Goal: Task Accomplishment & Management: Manage account settings

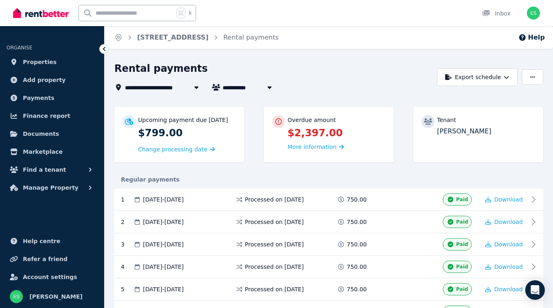
click at [127, 12] on input "text" at bounding box center [126, 13] width 95 height 16
type input "****"
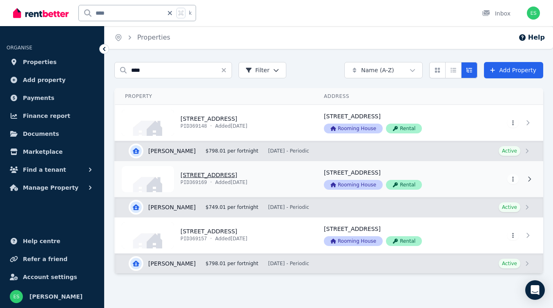
click at [220, 174] on link "View property details" at bounding box center [214, 179] width 199 height 36
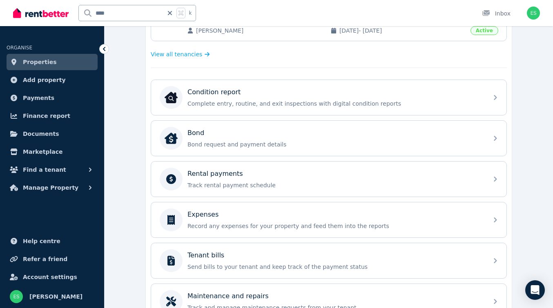
scroll to position [224, 0]
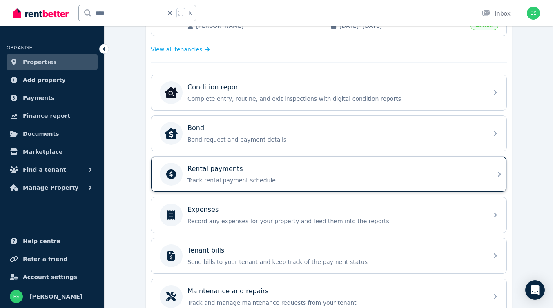
click at [233, 171] on p "Rental payments" at bounding box center [215, 169] width 56 height 10
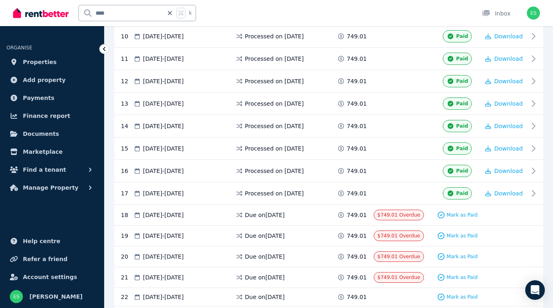
scroll to position [382, 0]
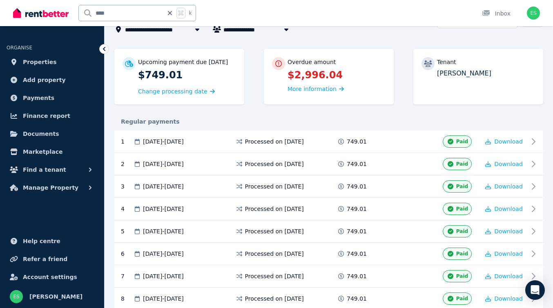
scroll to position [0, 0]
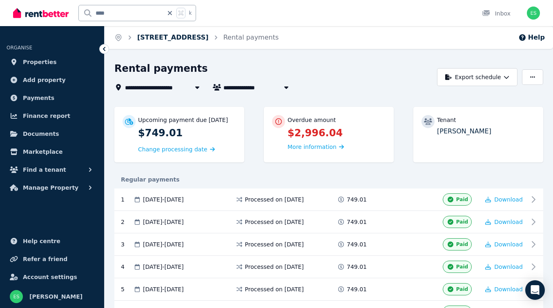
click at [163, 36] on link "[STREET_ADDRESS]" at bounding box center [172, 37] width 71 height 8
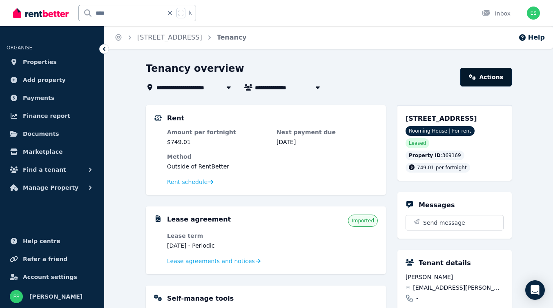
click at [478, 73] on link "Actions" at bounding box center [485, 77] width 51 height 19
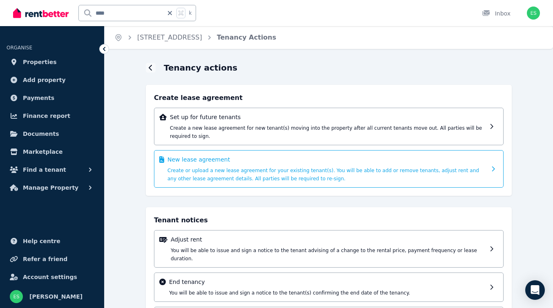
click at [235, 171] on span "Create or upload a new lease agreement for your existing tenant(s). You will be…" at bounding box center [322, 175] width 311 height 14
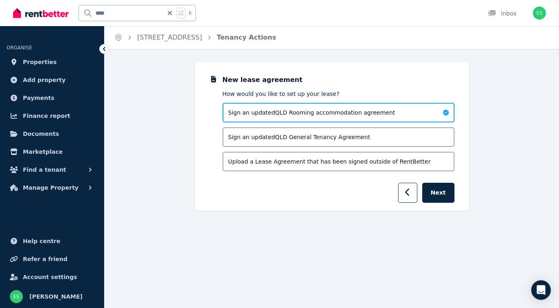
click at [413, 163] on div "Upload a Lease Agreement that has been signed outside of RentBetter" at bounding box center [338, 162] width 232 height 20
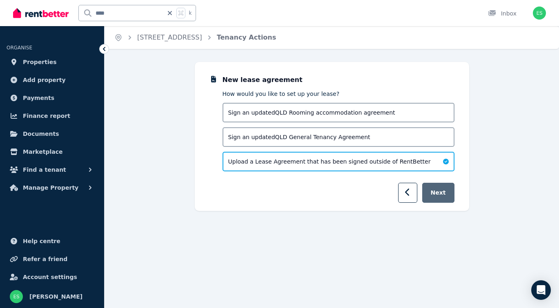
click at [442, 193] on button "Next" at bounding box center [438, 193] width 32 height 20
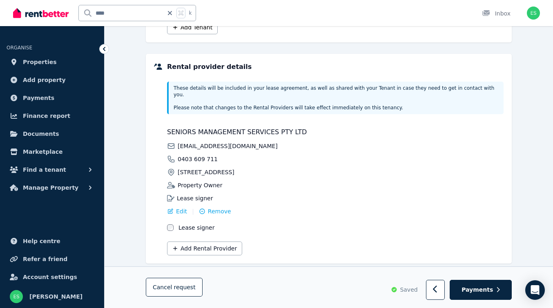
scroll to position [172, 0]
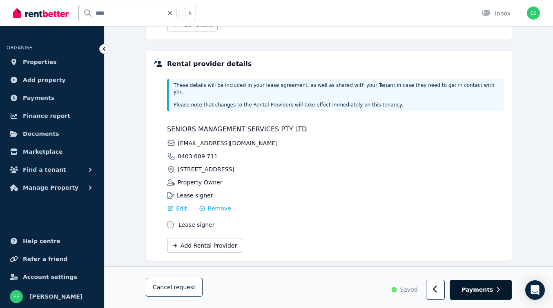
click at [492, 289] on span "Payments" at bounding box center [476, 290] width 31 height 8
select select "**********"
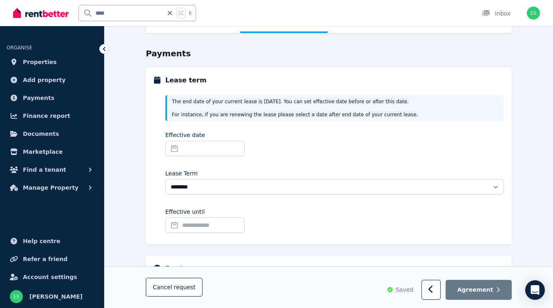
scroll to position [38, 0]
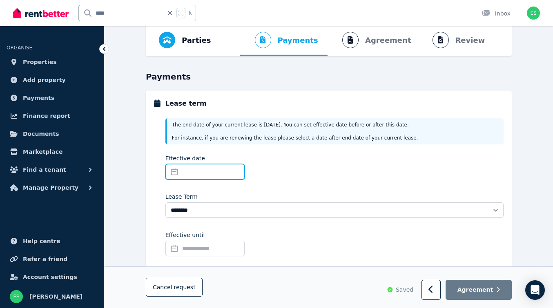
click at [192, 169] on input "Effective date" at bounding box center [204, 172] width 79 height 16
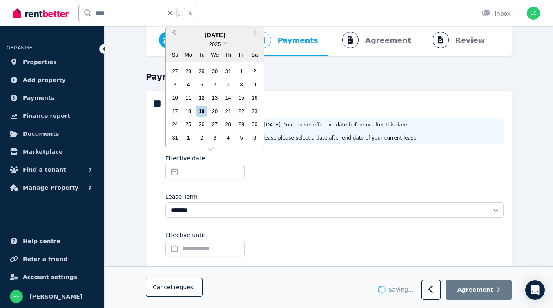
click at [173, 34] on button "Previous Month" at bounding box center [173, 34] width 13 height 13
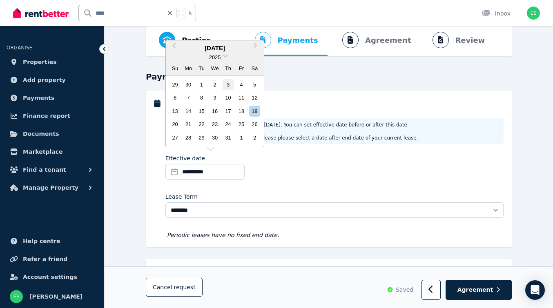
click at [228, 85] on div "3" at bounding box center [227, 84] width 11 height 11
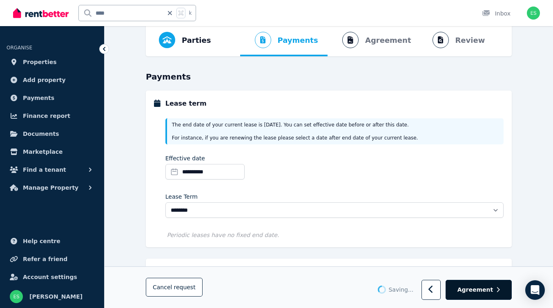
click at [468, 293] on span "Agreement" at bounding box center [475, 290] width 36 height 8
click at [476, 290] on span "Agreement" at bounding box center [475, 290] width 36 height 8
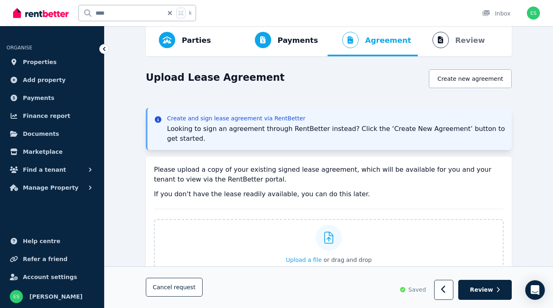
scroll to position [86, 0]
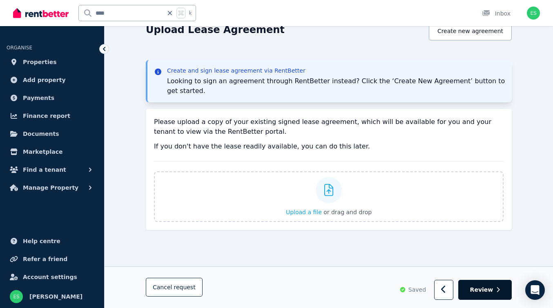
click at [492, 291] on span "Review" at bounding box center [481, 290] width 23 height 8
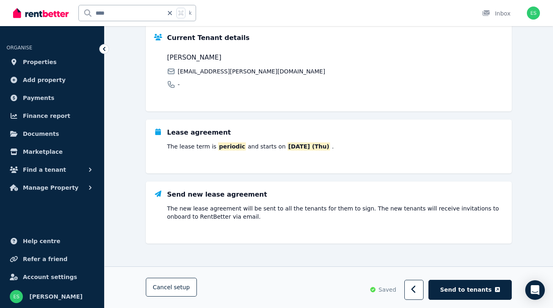
scroll to position [62, 0]
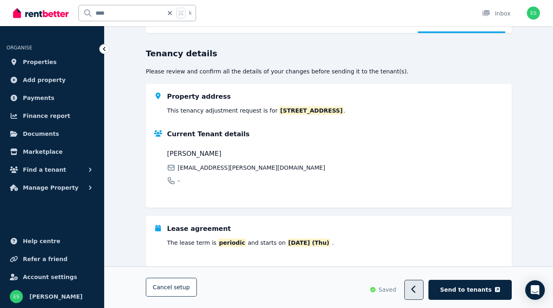
click at [416, 288] on icon "button" at bounding box center [413, 290] width 5 height 8
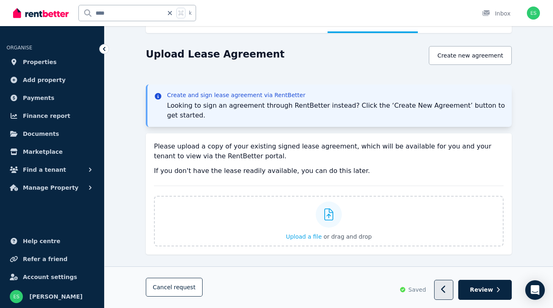
click at [442, 291] on button "button" at bounding box center [443, 290] width 19 height 20
select select "**********"
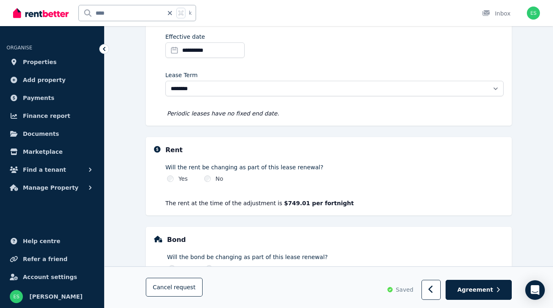
scroll to position [167, 0]
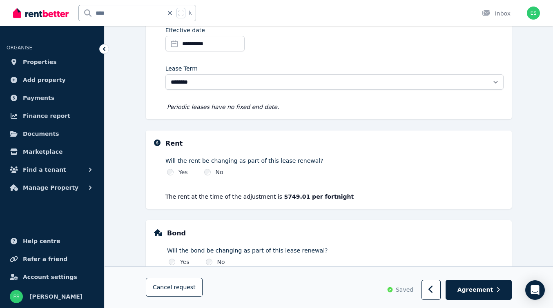
select select "**********"
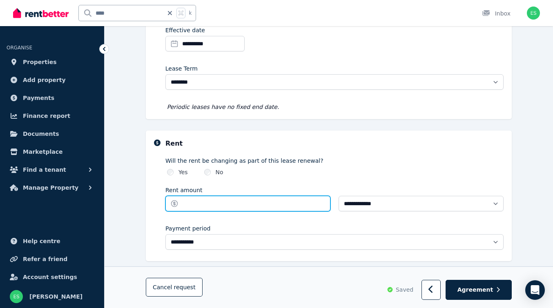
click at [221, 206] on input "Rent amount" at bounding box center [247, 204] width 165 height 16
type input "******"
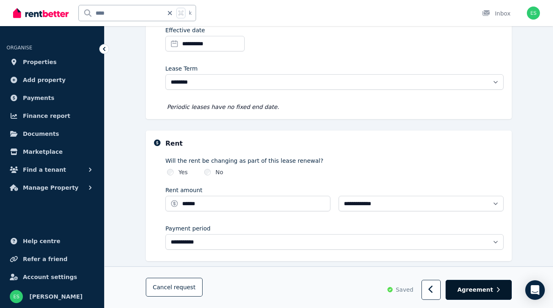
click at [481, 291] on span "Agreement" at bounding box center [475, 290] width 36 height 8
click at [478, 292] on span "Agreement" at bounding box center [475, 290] width 36 height 8
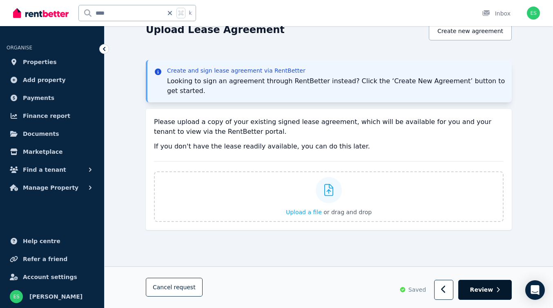
click at [478, 292] on span "Review" at bounding box center [481, 290] width 23 height 8
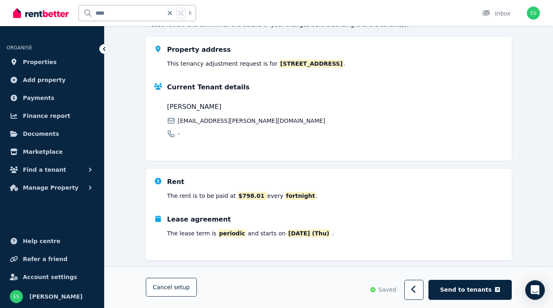
scroll to position [111, 0]
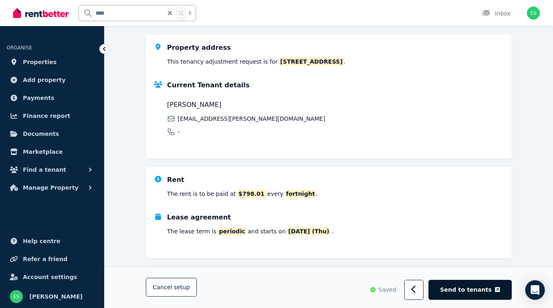
click at [462, 289] on span "Send to tenants" at bounding box center [465, 290] width 51 height 8
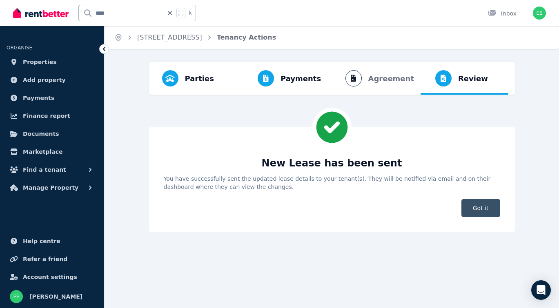
click at [480, 209] on span "Got it" at bounding box center [480, 208] width 39 height 18
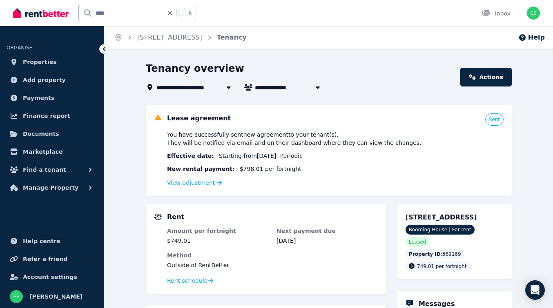
click at [171, 13] on icon at bounding box center [170, 13] width 8 height 7
click at [128, 11] on input "text" at bounding box center [126, 13] width 95 height 16
type input "******"
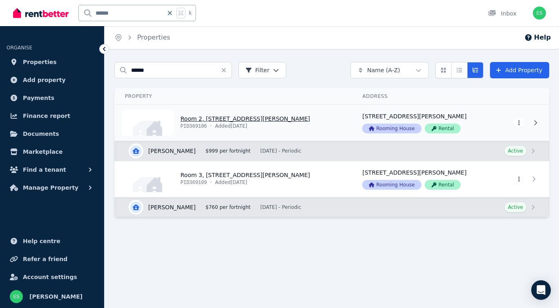
click at [206, 118] on link "View property details" at bounding box center [233, 123] width 237 height 36
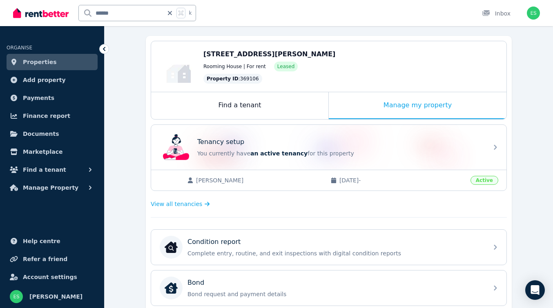
scroll to position [227, 0]
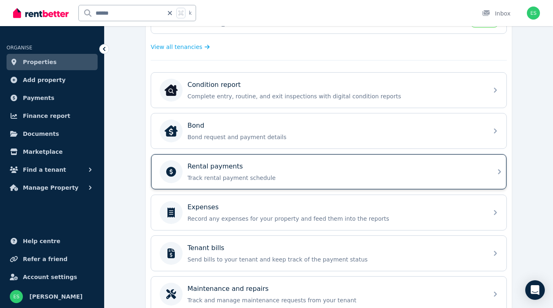
click at [205, 180] on p "Track rental payment schedule" at bounding box center [335, 178] width 296 height 8
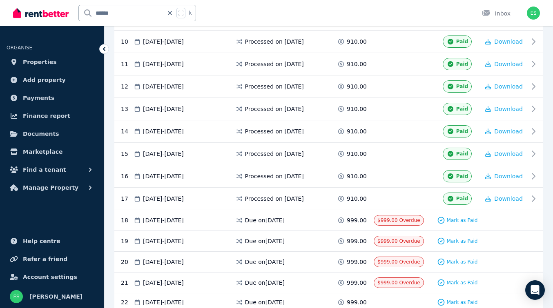
scroll to position [419, 0]
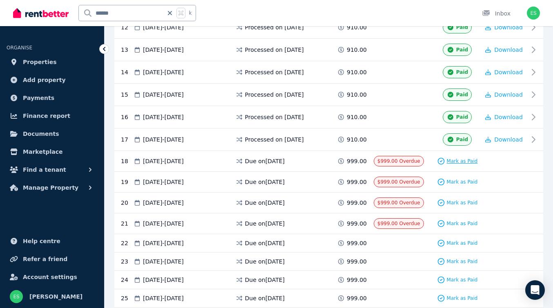
click at [459, 162] on span "Mark as Paid" at bounding box center [462, 161] width 31 height 7
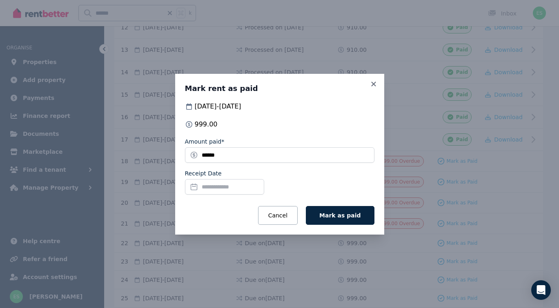
click at [230, 189] on input "Receipt Date" at bounding box center [224, 187] width 79 height 16
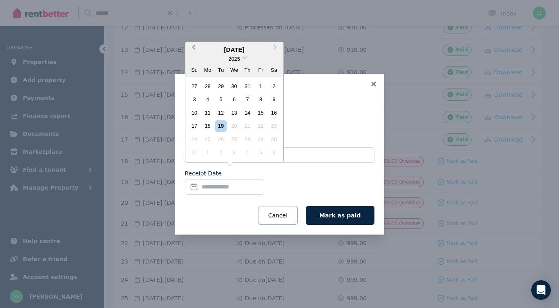
click at [193, 49] on span "Previous Month" at bounding box center [193, 49] width 0 height 12
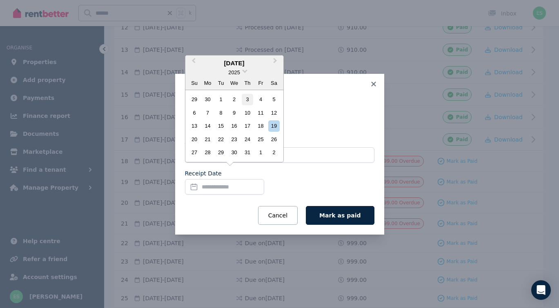
click at [249, 100] on div "3" at bounding box center [247, 99] width 11 height 11
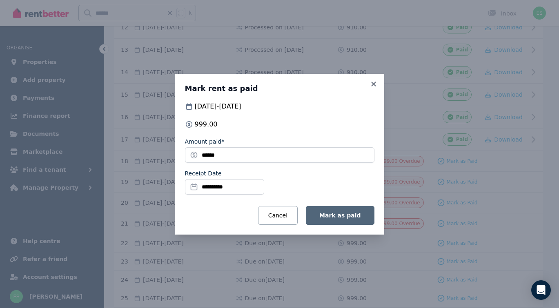
click at [347, 215] on span "Mark as paid" at bounding box center [339, 215] width 41 height 7
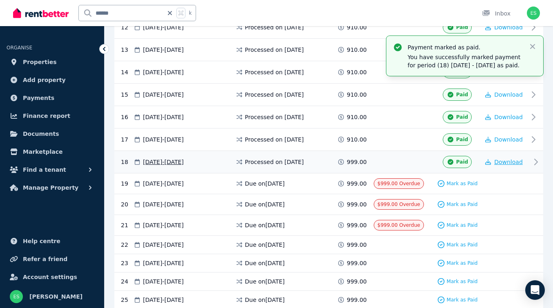
click at [511, 162] on span "Download" at bounding box center [508, 162] width 29 height 7
click at [458, 185] on span "Mark as Paid" at bounding box center [462, 183] width 31 height 7
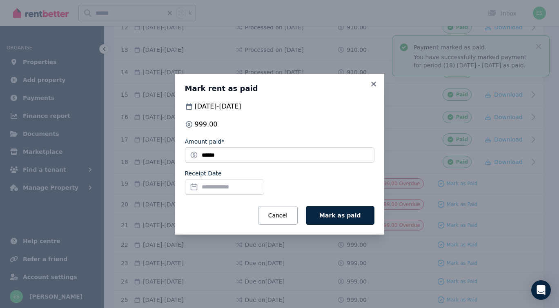
click at [210, 189] on input "Receipt Date" at bounding box center [224, 187] width 79 height 16
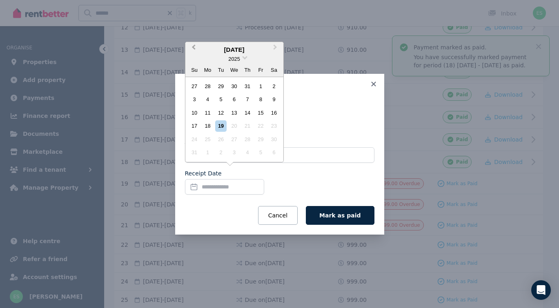
click at [193, 51] on button "Previous Month" at bounding box center [192, 49] width 13 height 13
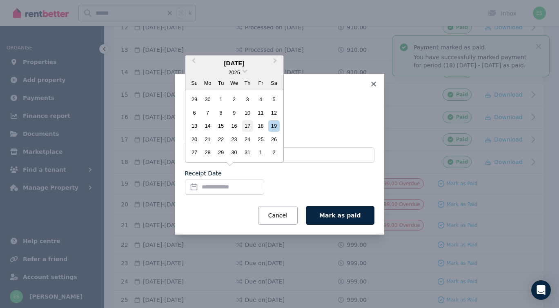
click at [247, 129] on div "17" at bounding box center [247, 125] width 11 height 11
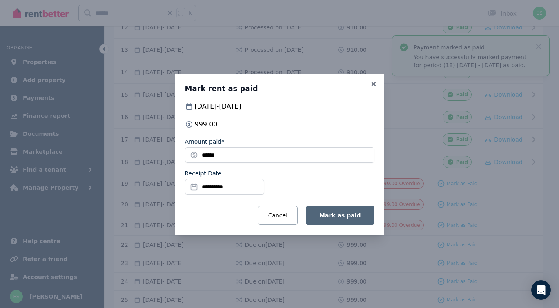
click at [356, 219] on button "Mark as paid" at bounding box center [340, 215] width 68 height 19
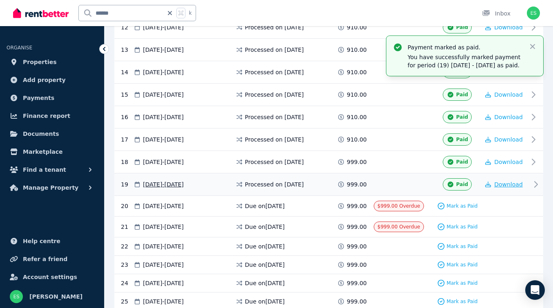
click at [516, 184] on span "Download" at bounding box center [508, 184] width 29 height 7
click at [461, 205] on span "Mark as Paid" at bounding box center [462, 206] width 31 height 7
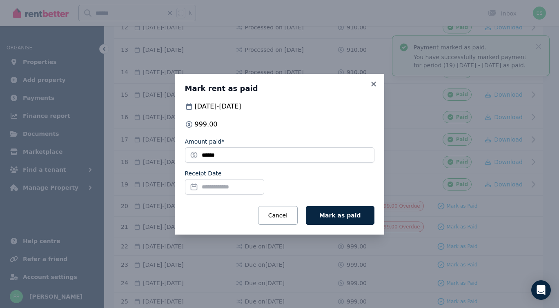
click at [209, 186] on input "Receipt Date" at bounding box center [224, 187] width 79 height 16
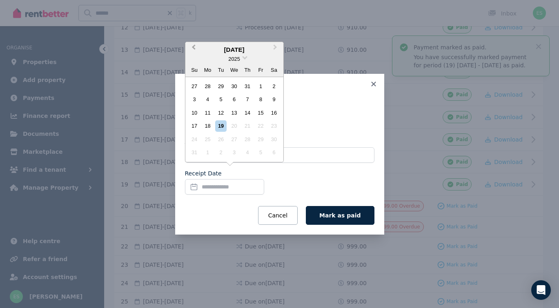
click at [193, 47] on span "Previous Month" at bounding box center [193, 49] width 0 height 12
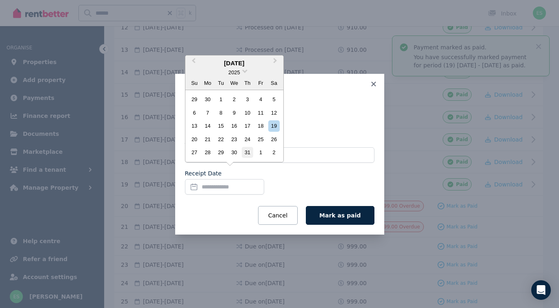
click at [244, 153] on div "31" at bounding box center [247, 152] width 11 height 11
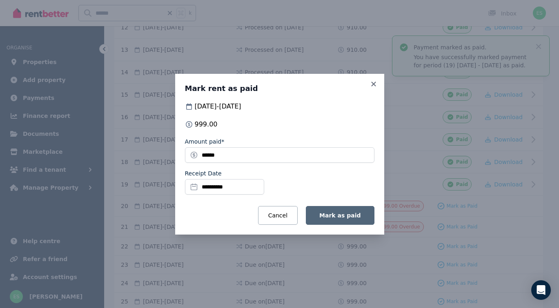
click at [344, 213] on span "Mark as paid" at bounding box center [339, 215] width 41 height 7
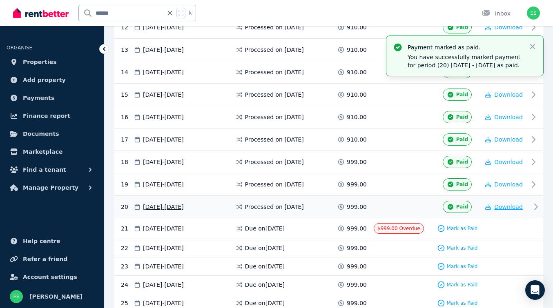
click at [501, 206] on span "Download" at bounding box center [508, 207] width 29 height 7
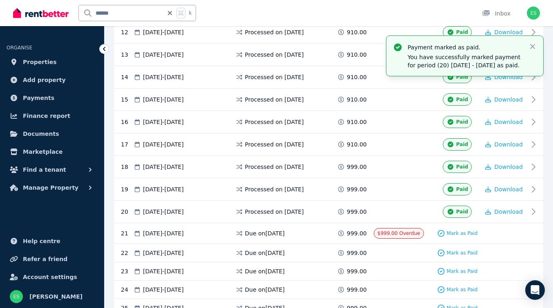
click at [170, 13] on icon at bounding box center [170, 13] width 4 height 4
click at [131, 13] on input "text" at bounding box center [126, 13] width 95 height 16
type input "****"
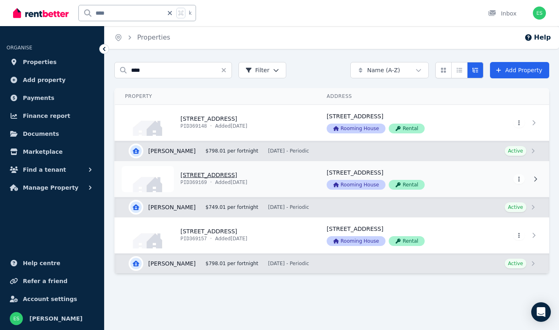
click at [205, 174] on link "View property details" at bounding box center [216, 179] width 202 height 36
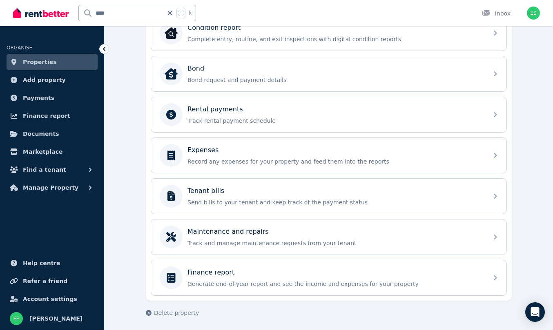
scroll to position [285, 0]
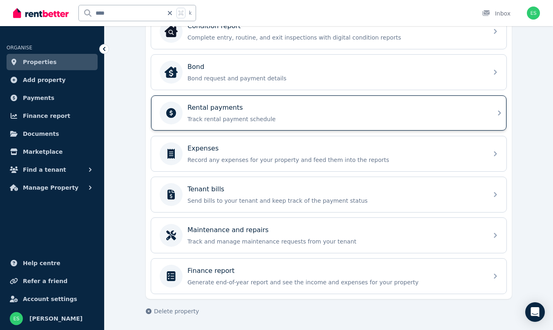
click at [480, 111] on div "Rental payments" at bounding box center [335, 108] width 296 height 10
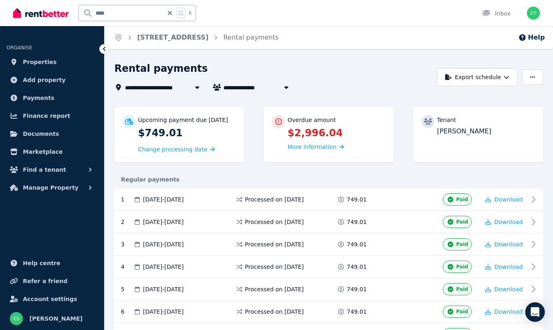
click at [169, 16] on form "****" at bounding box center [126, 13] width 95 height 16
click at [171, 13] on icon at bounding box center [170, 13] width 8 height 7
click at [127, 12] on input "text" at bounding box center [126, 13] width 95 height 16
type input "*****"
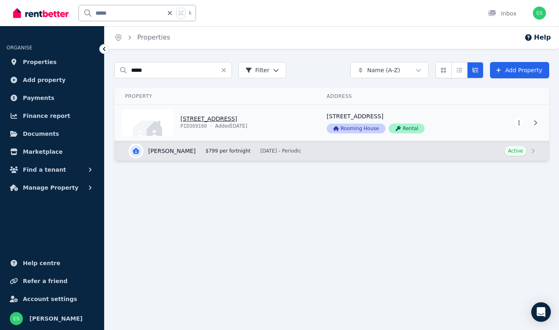
click at [206, 118] on link "View property details" at bounding box center [216, 123] width 202 height 36
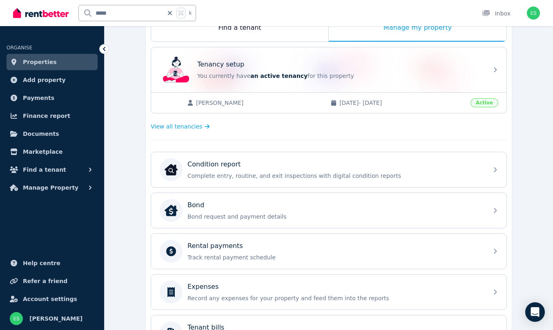
scroll to position [164, 0]
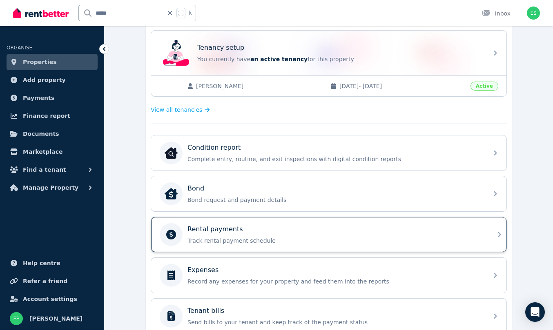
click at [480, 238] on p "Track rental payment schedule" at bounding box center [335, 241] width 296 height 8
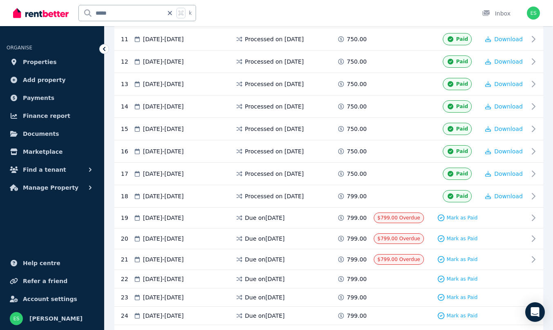
scroll to position [421, 0]
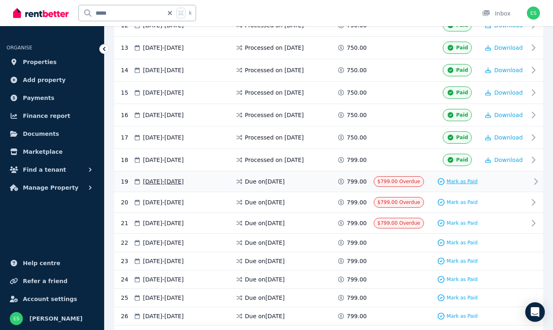
click at [466, 181] on span "Mark as Paid" at bounding box center [462, 181] width 31 height 7
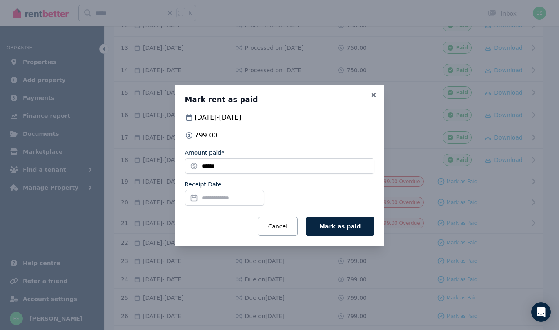
click at [215, 200] on input "Receipt Date" at bounding box center [224, 198] width 79 height 16
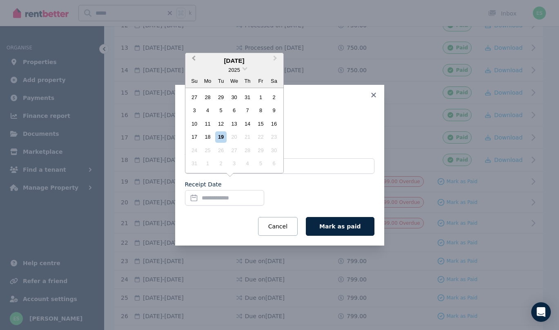
click at [193, 61] on span "Previous Month" at bounding box center [193, 60] width 0 height 12
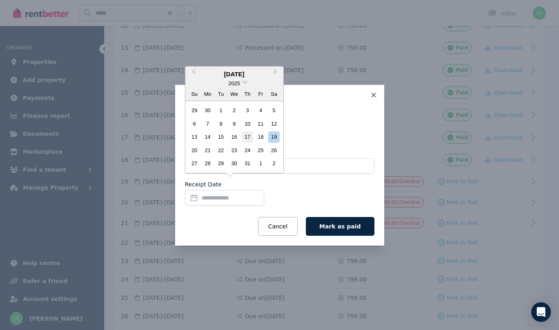
click at [247, 137] on div "17" at bounding box center [247, 136] width 11 height 11
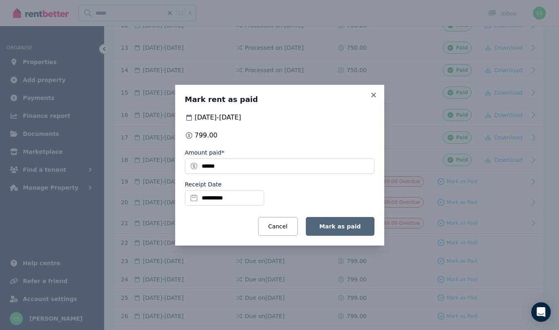
click at [333, 228] on span "Mark as paid" at bounding box center [339, 226] width 41 height 7
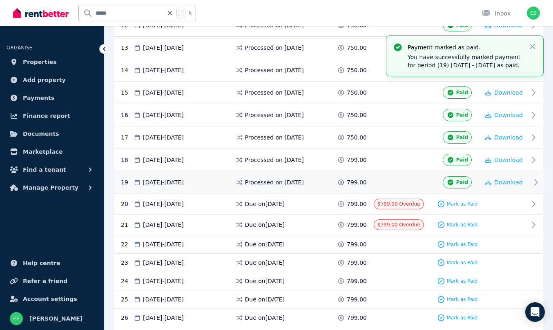
click at [508, 183] on span "Download" at bounding box center [508, 182] width 29 height 7
click at [116, 14] on input "*****" at bounding box center [121, 13] width 84 height 16
click at [171, 13] on icon at bounding box center [170, 13] width 4 height 4
click at [119, 10] on input "text" at bounding box center [126, 13] width 95 height 16
type input "****"
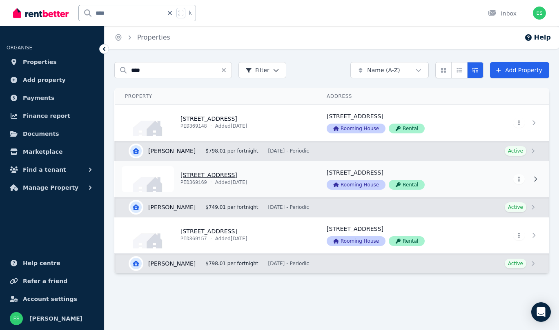
click at [206, 176] on link "View property details" at bounding box center [216, 179] width 202 height 36
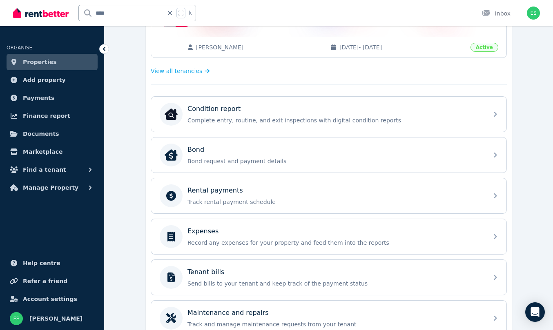
scroll to position [204, 0]
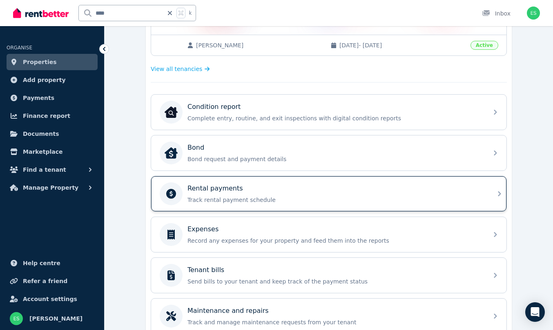
click at [496, 193] on icon at bounding box center [499, 194] width 10 height 10
